Goal: Browse casually: Explore the website without a specific task or goal

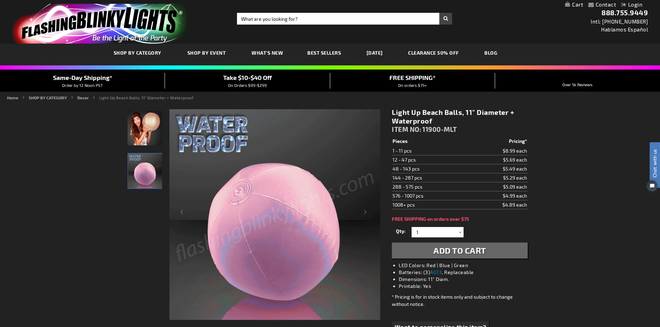
drag, startPoint x: 316, startPoint y: 53, endPoint x: 318, endPoint y: 56, distance: 3.7
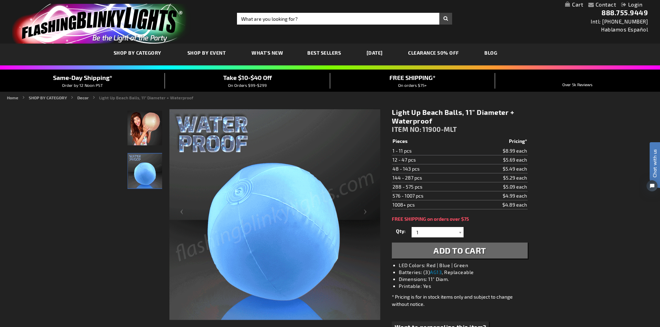
click at [318, 55] on link "Best Sellers" at bounding box center [324, 52] width 44 height 23
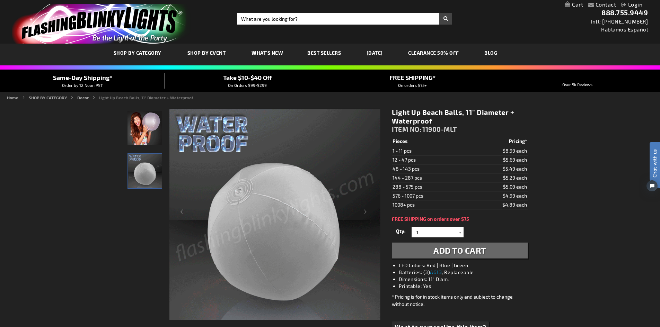
click at [318, 56] on link "Best Sellers" at bounding box center [324, 52] width 44 height 23
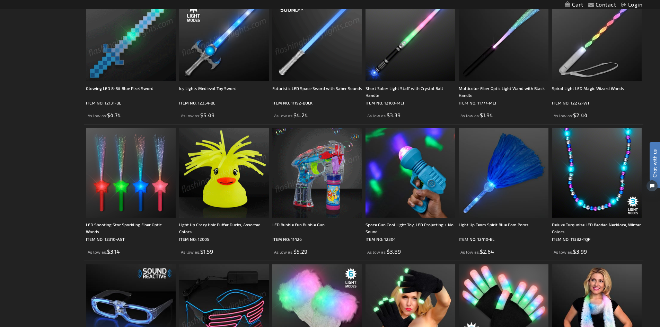
scroll to position [1039, 0]
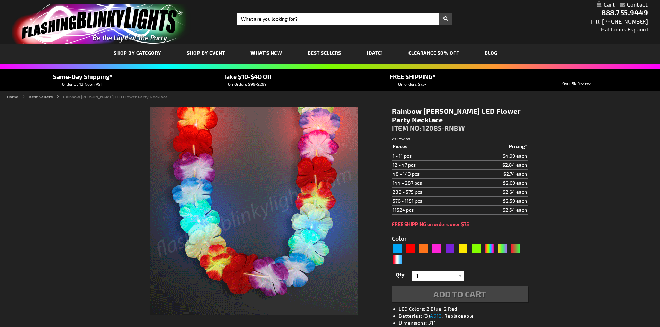
type input "5635"
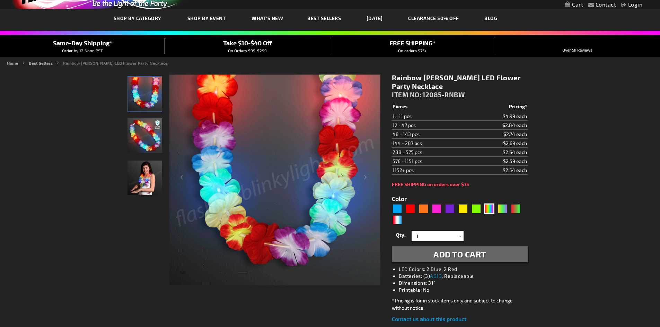
scroll to position [104, 0]
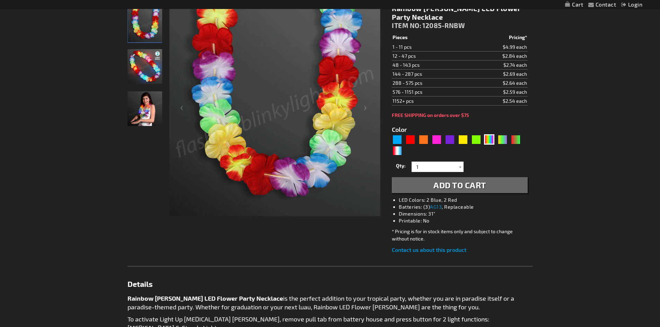
click at [145, 110] on img "Girl wearing Rainbow Flower Light Up Hawaiian LED Lei" at bounding box center [144, 108] width 35 height 35
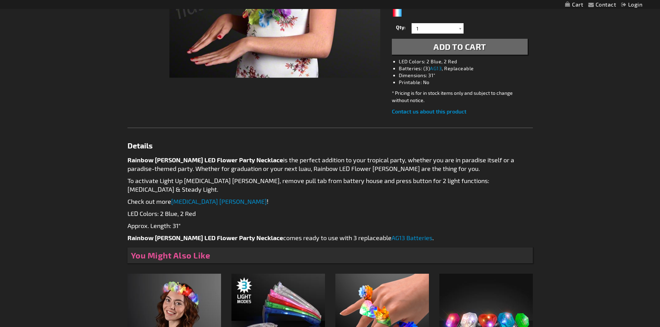
scroll to position [481, 0]
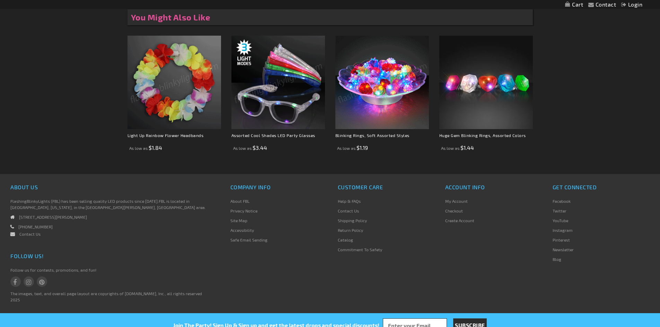
click at [197, 92] on img at bounding box center [174, 83] width 94 height 94
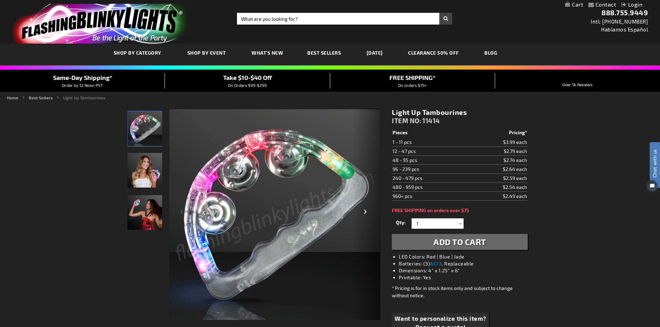
scroll to position [69, 0]
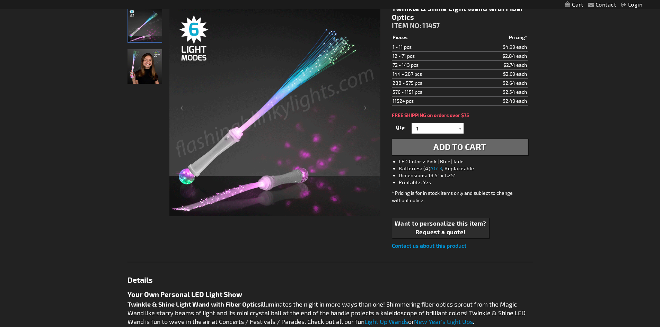
scroll to position [69, 0]
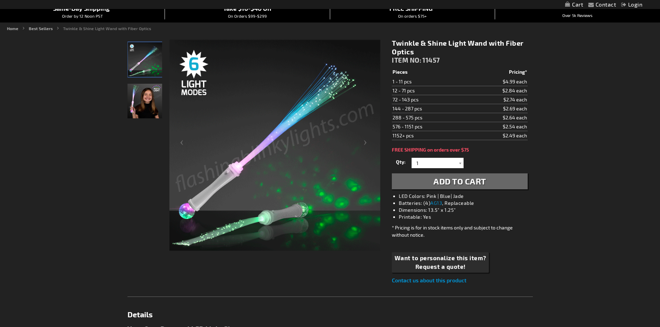
click at [142, 113] on img "Light Up Twinkle & Shine Fiber LED Optic Wands" at bounding box center [144, 101] width 35 height 35
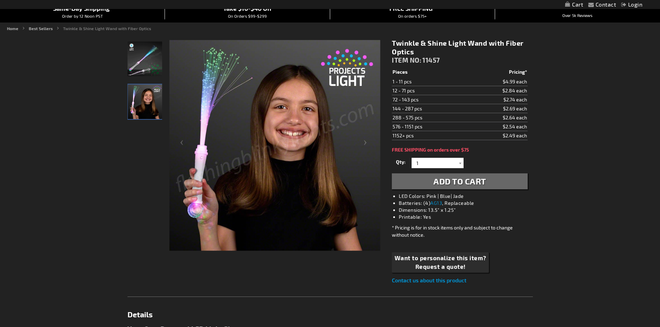
click at [145, 63] on img "Light Up Twinkle & Shine Fiber LED Optic Wands" at bounding box center [144, 59] width 35 height 35
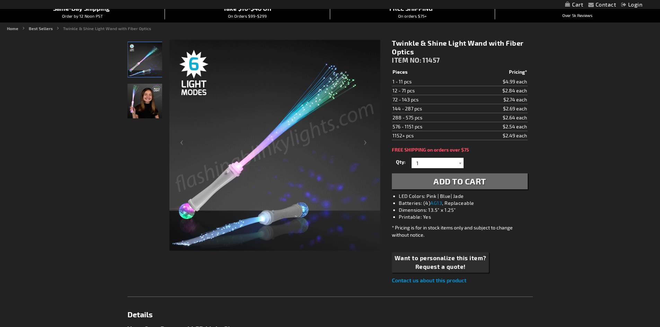
scroll to position [312, 0]
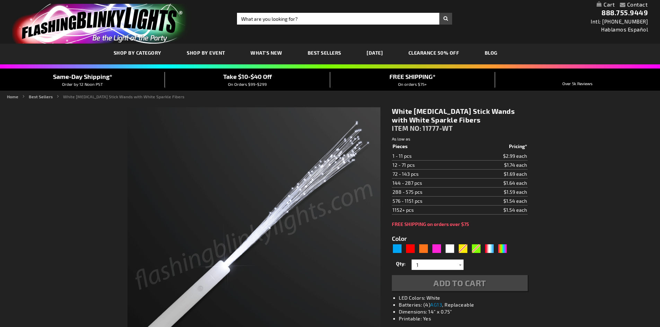
type input "5646"
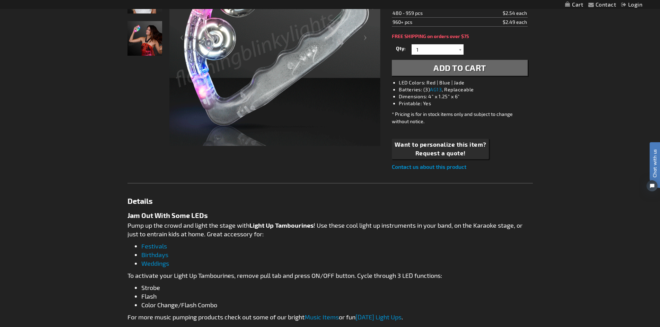
scroll to position [70, 0]
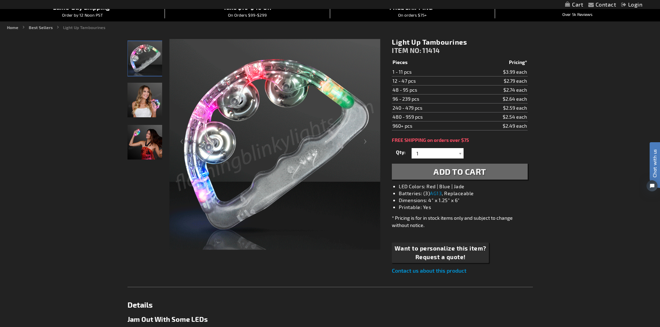
click at [152, 105] on img "Female displaying LED Light Up Tambourines" at bounding box center [144, 100] width 35 height 35
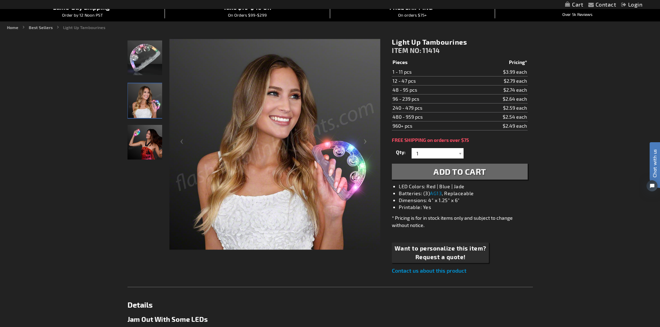
click at [144, 135] on img "Female displaying LED Light Up Tambourines" at bounding box center [144, 142] width 35 height 35
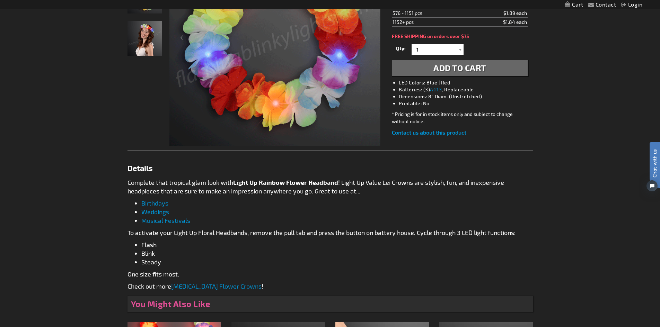
scroll to position [69, 0]
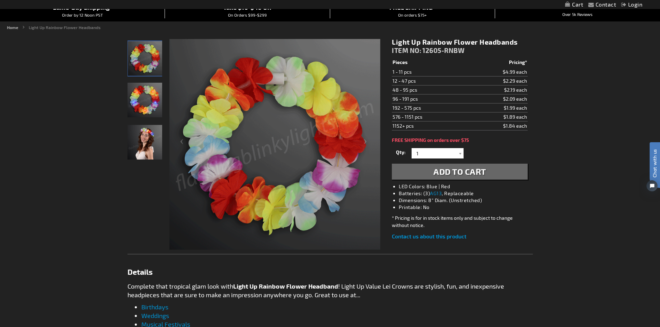
click at [146, 149] on img "Woman wearing Light Up Rainbow Flower Headband" at bounding box center [144, 142] width 35 height 35
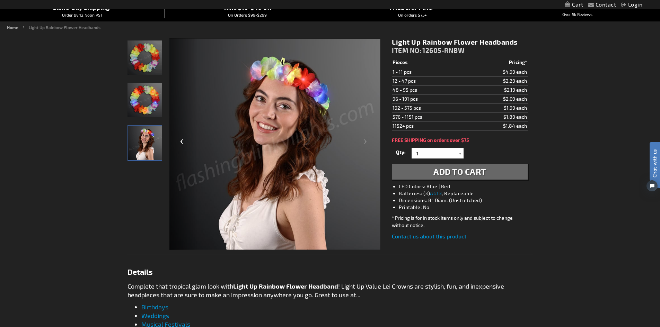
scroll to position [0, 0]
